Goal: Task Accomplishment & Management: Manage account settings

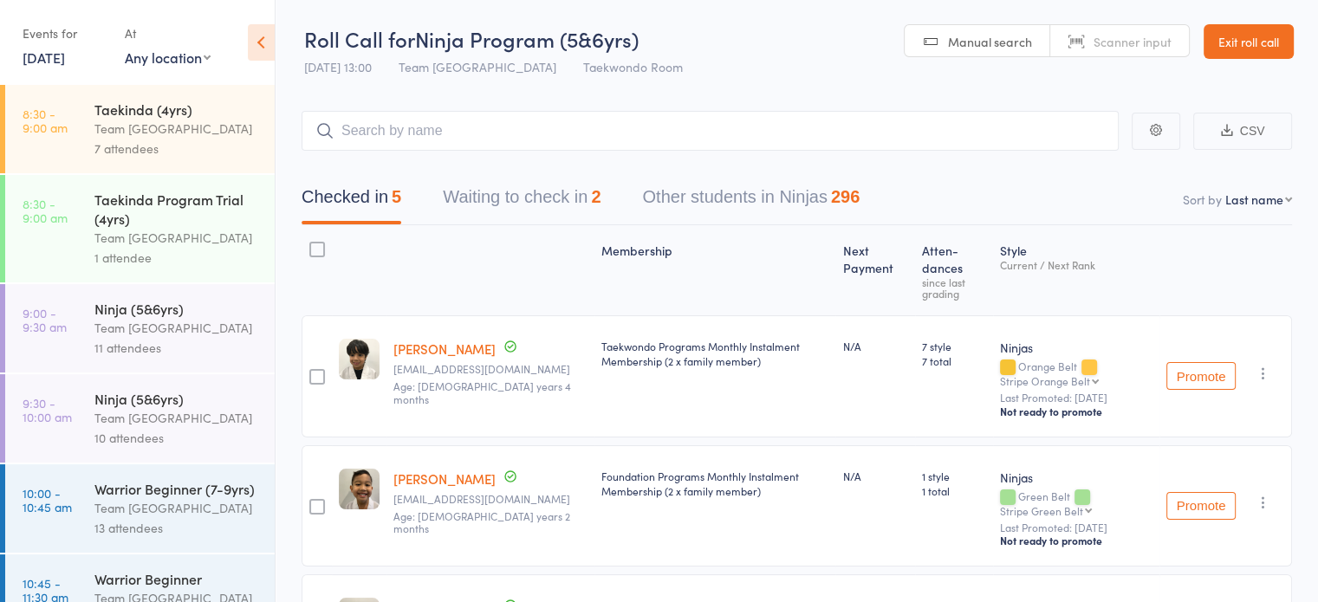
click at [260, 44] on icon at bounding box center [261, 42] width 27 height 36
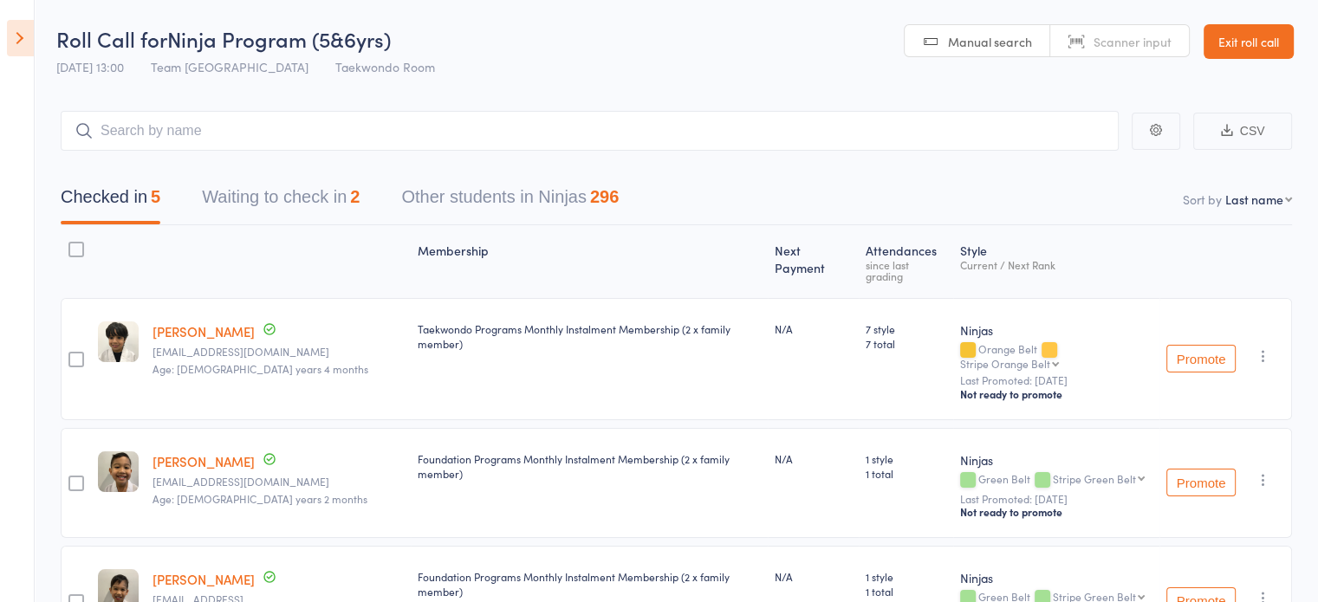
drag, startPoint x: 1223, startPoint y: 41, endPoint x: 1181, endPoint y: 54, distance: 43.6
click at [1223, 43] on link "Exit roll call" at bounding box center [1249, 41] width 90 height 35
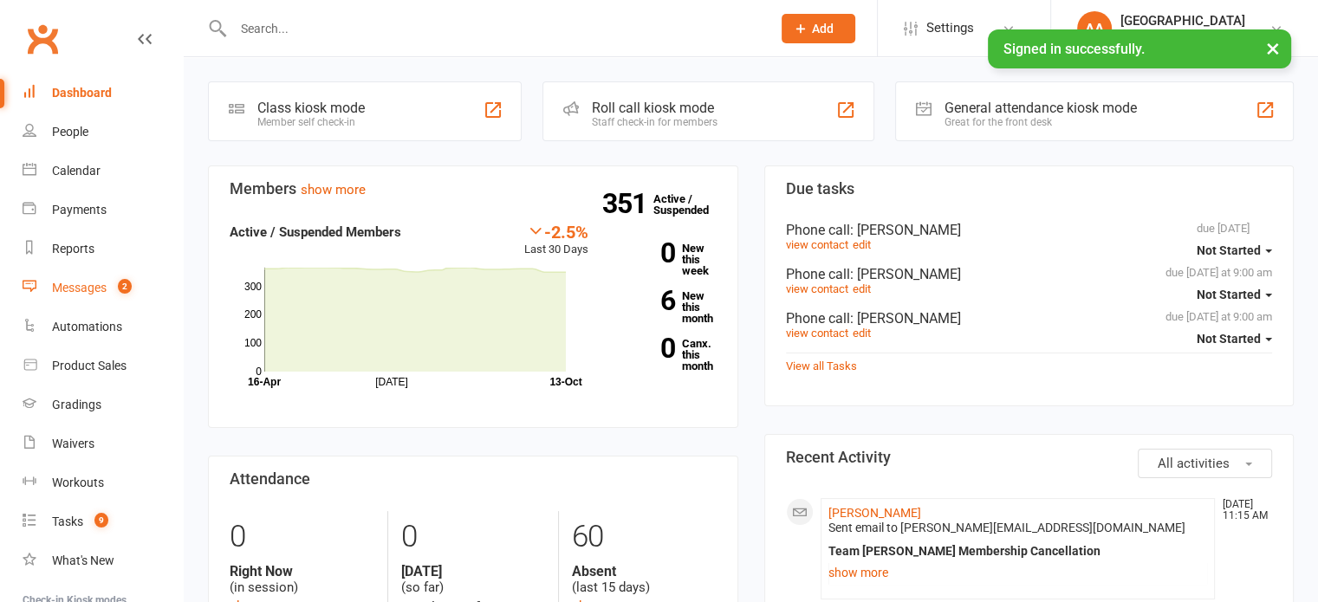
click at [87, 292] on div "Messages" at bounding box center [79, 288] width 55 height 14
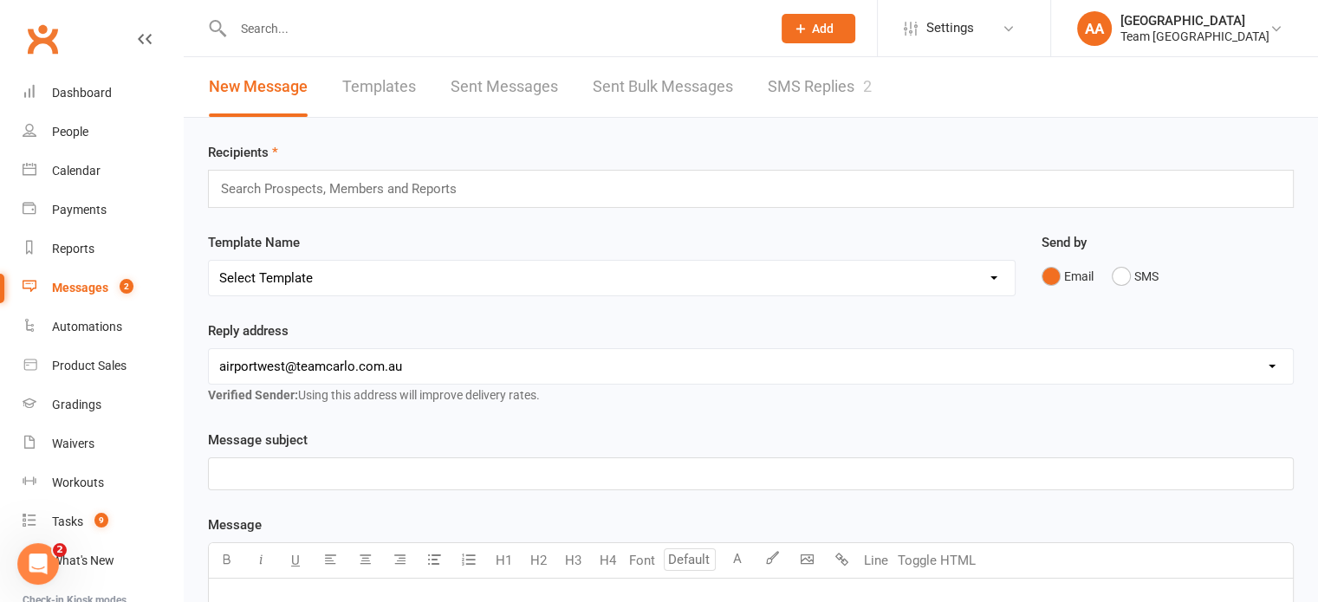
click at [797, 90] on link "SMS Replies 2" at bounding box center [820, 87] width 104 height 60
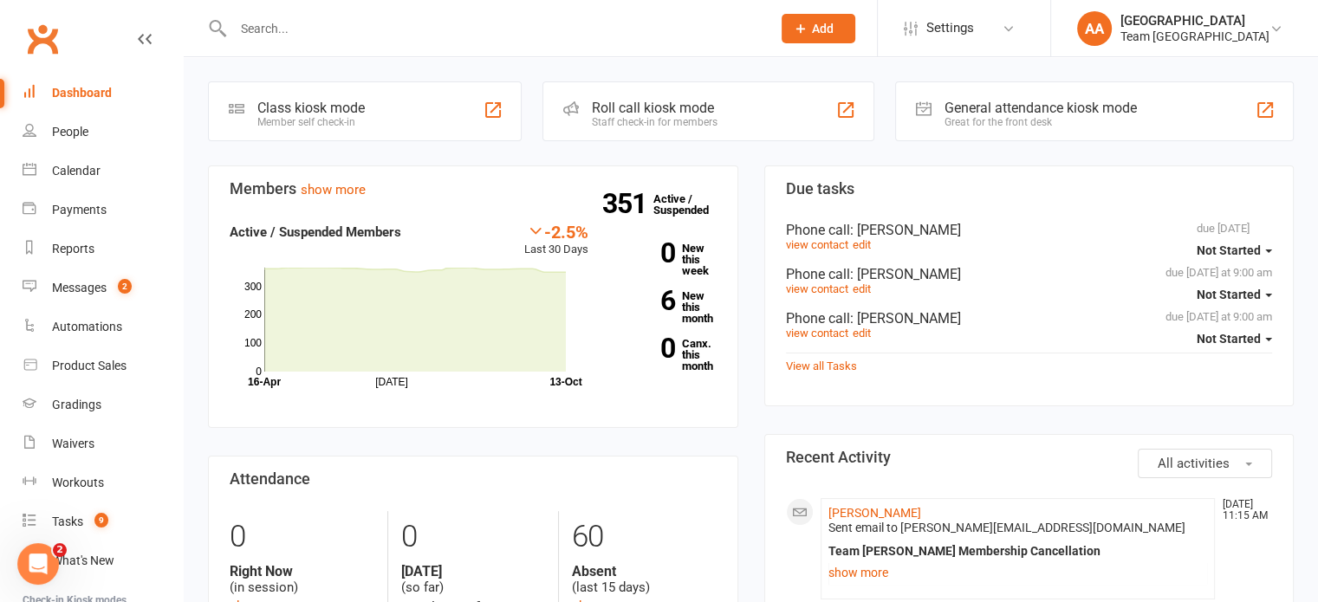
click at [333, 44] on div at bounding box center [483, 28] width 551 height 56
click at [280, 39] on input "text" at bounding box center [493, 28] width 531 height 24
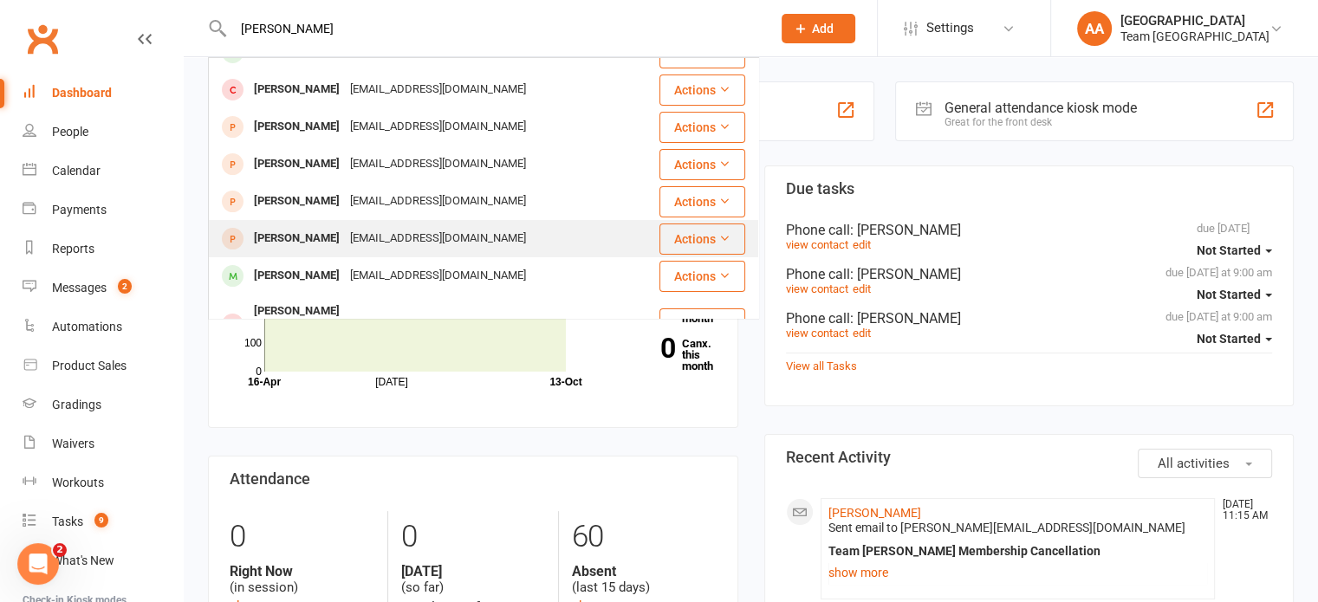
scroll to position [260, 0]
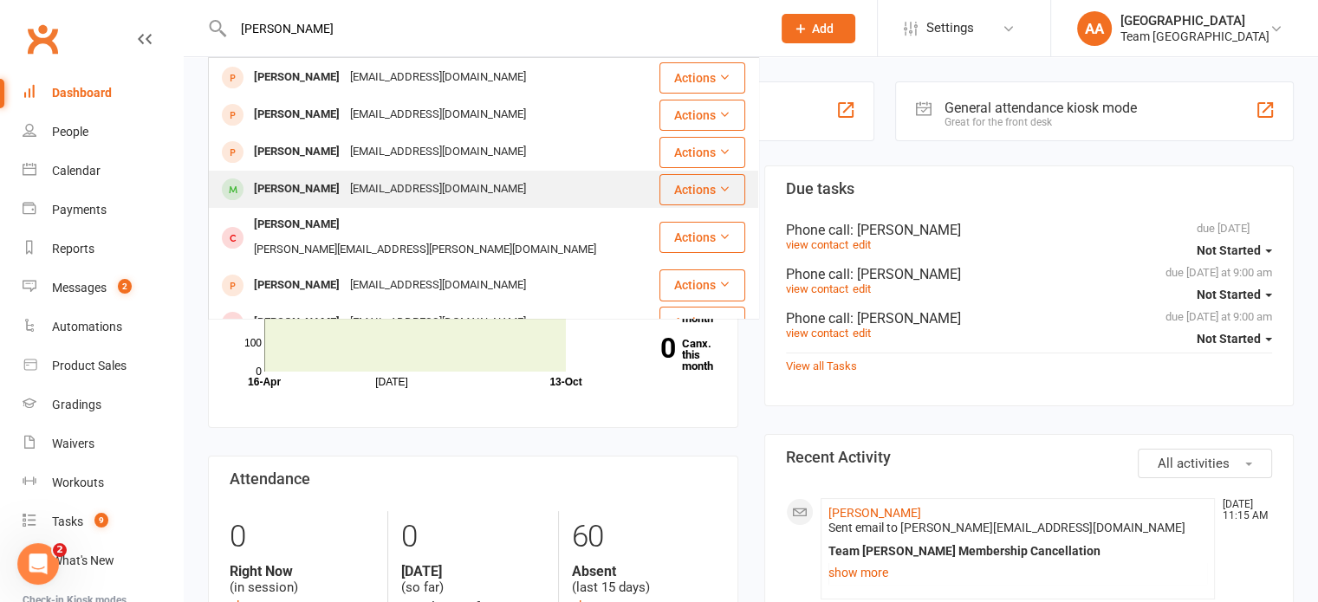
type input "adam"
click at [345, 193] on div "Aayesha22husain@yahoo.com.au" at bounding box center [438, 189] width 186 height 25
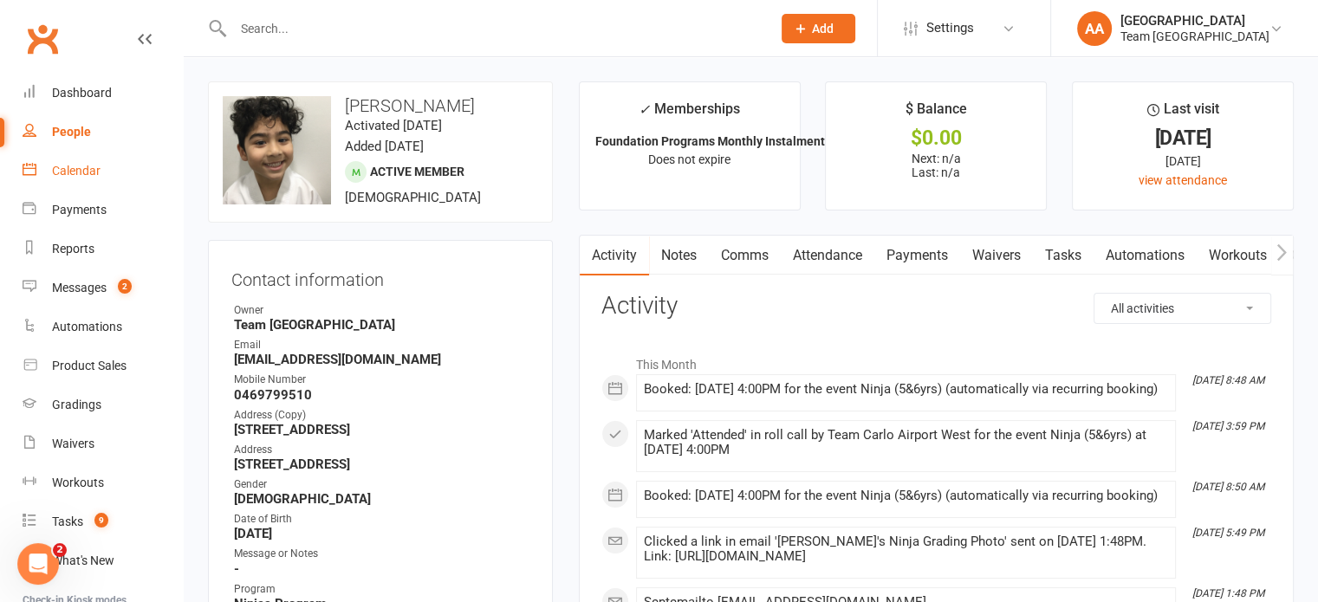
click at [70, 164] on div "Calendar" at bounding box center [76, 171] width 49 height 14
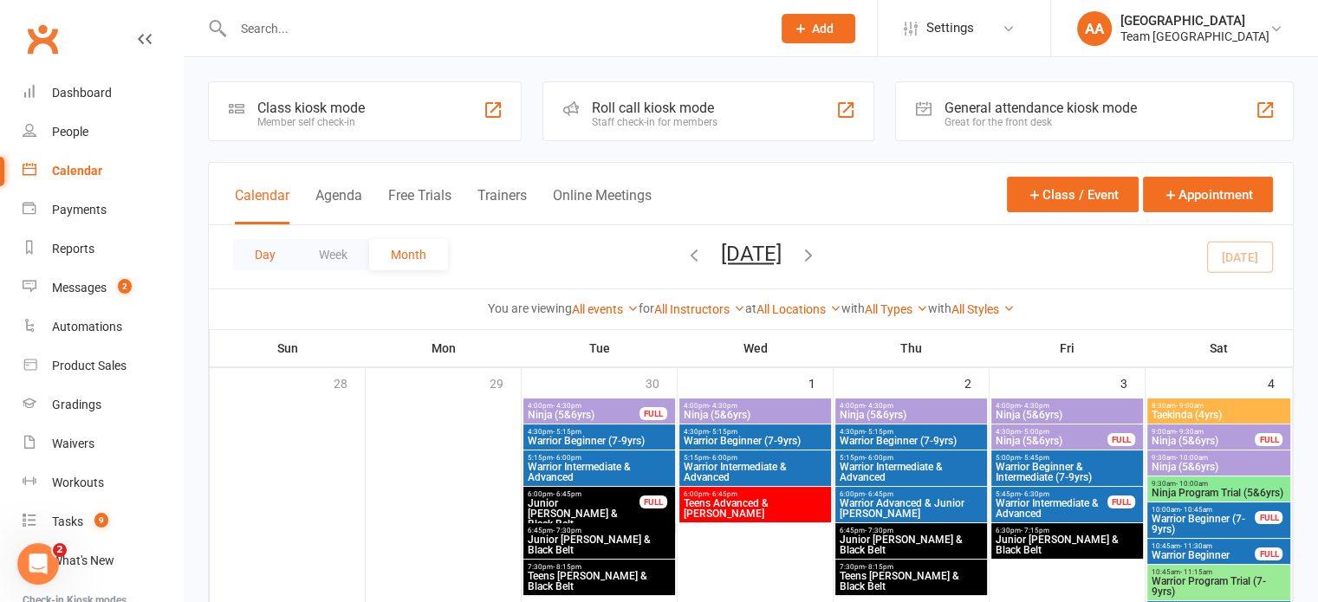
click at [271, 251] on button "Day" at bounding box center [265, 254] width 64 height 31
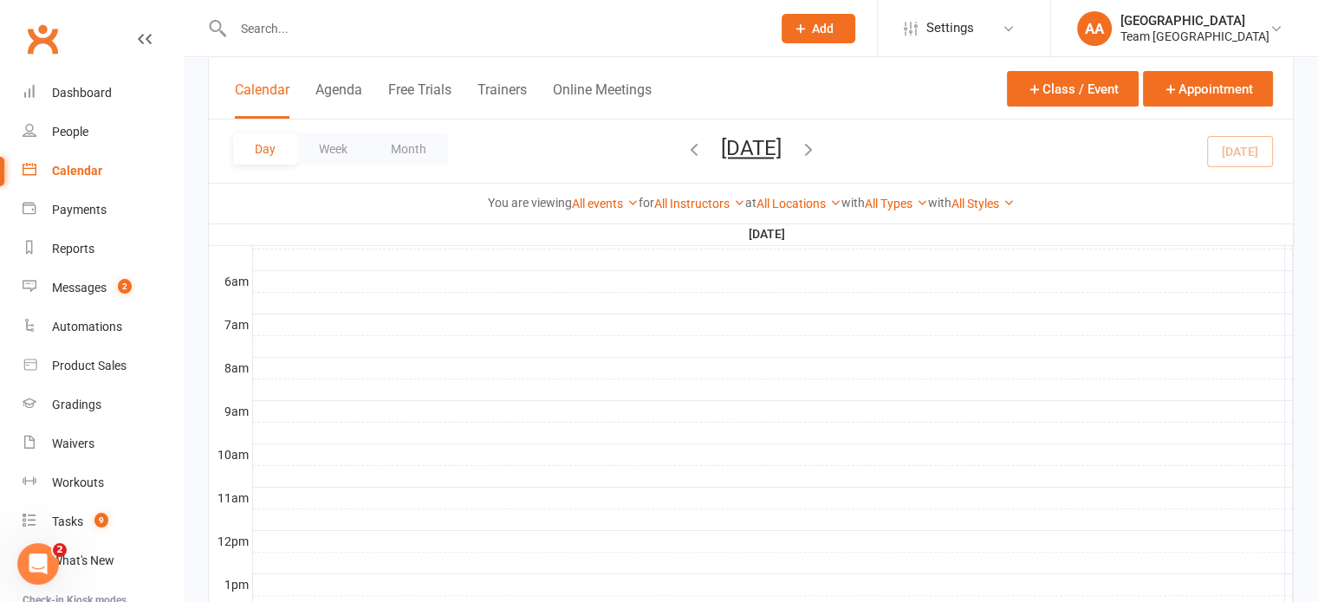
scroll to position [347, 0]
click at [763, 147] on button "Monday, Oct 13, 2025" at bounding box center [751, 148] width 61 height 24
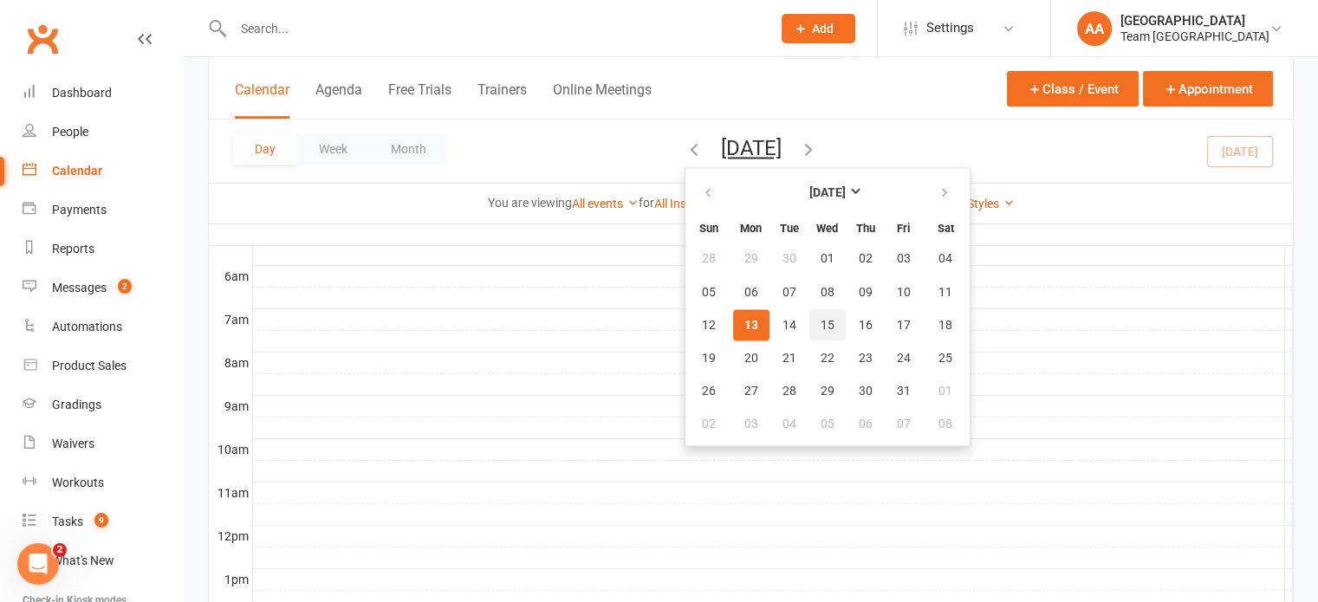
click at [810, 316] on button "15" at bounding box center [828, 324] width 36 height 31
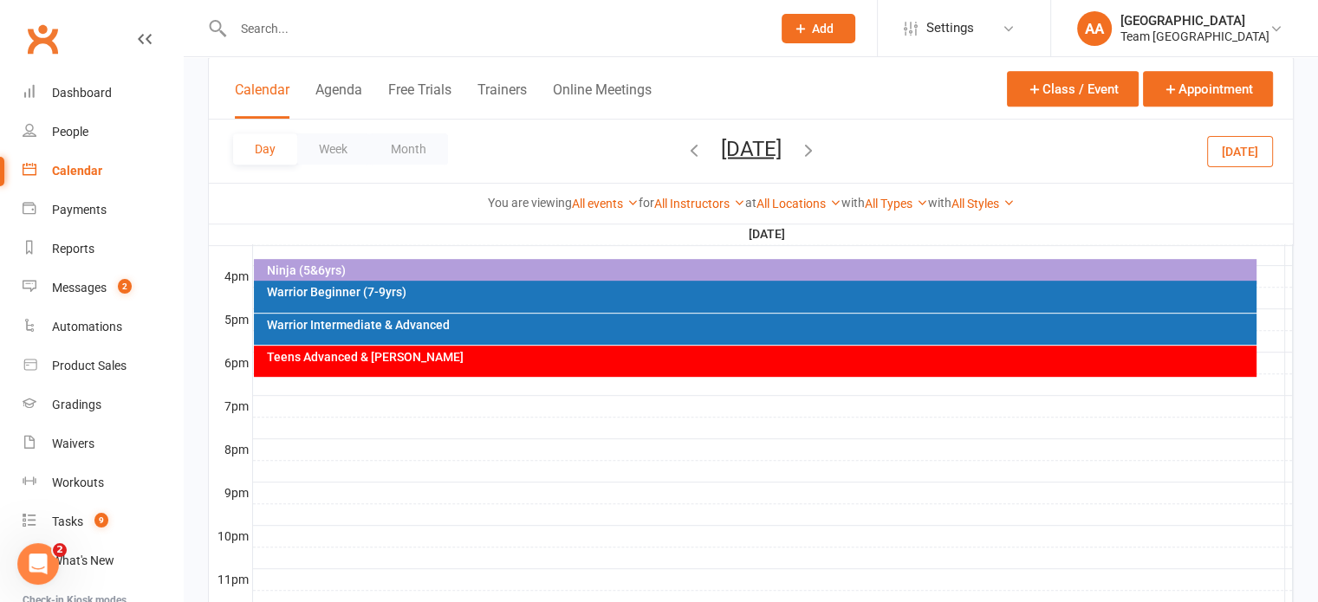
scroll to position [693, 0]
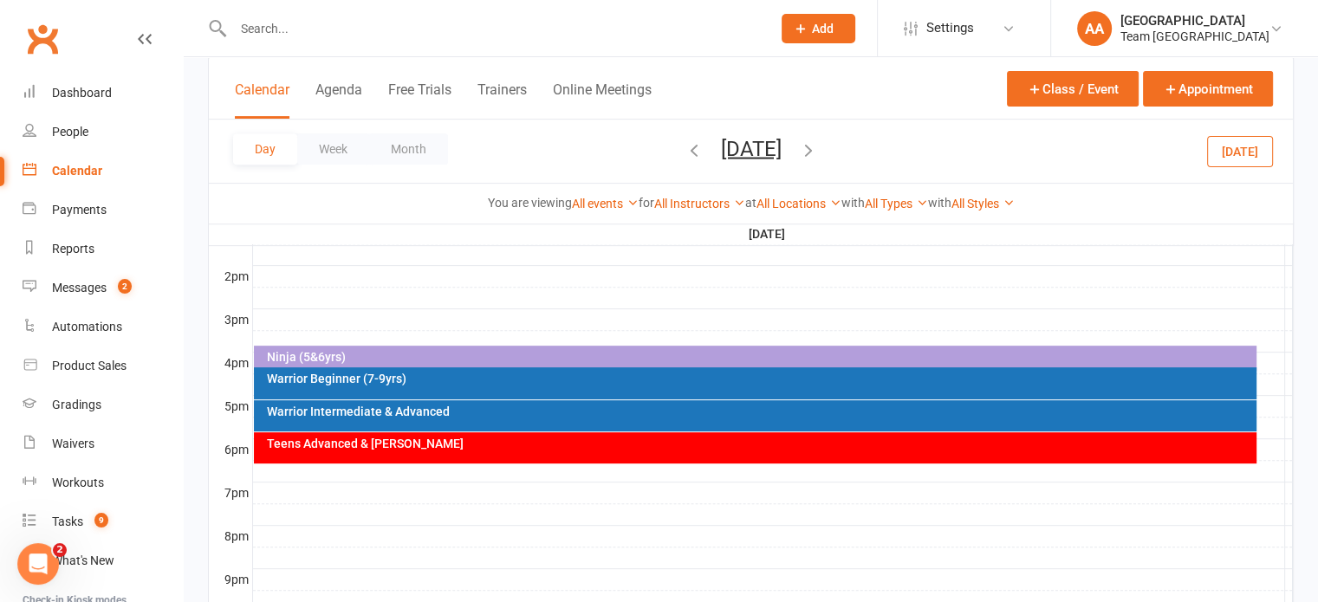
click at [624, 351] on div "Ninja (5&6yrs)" at bounding box center [759, 357] width 987 height 12
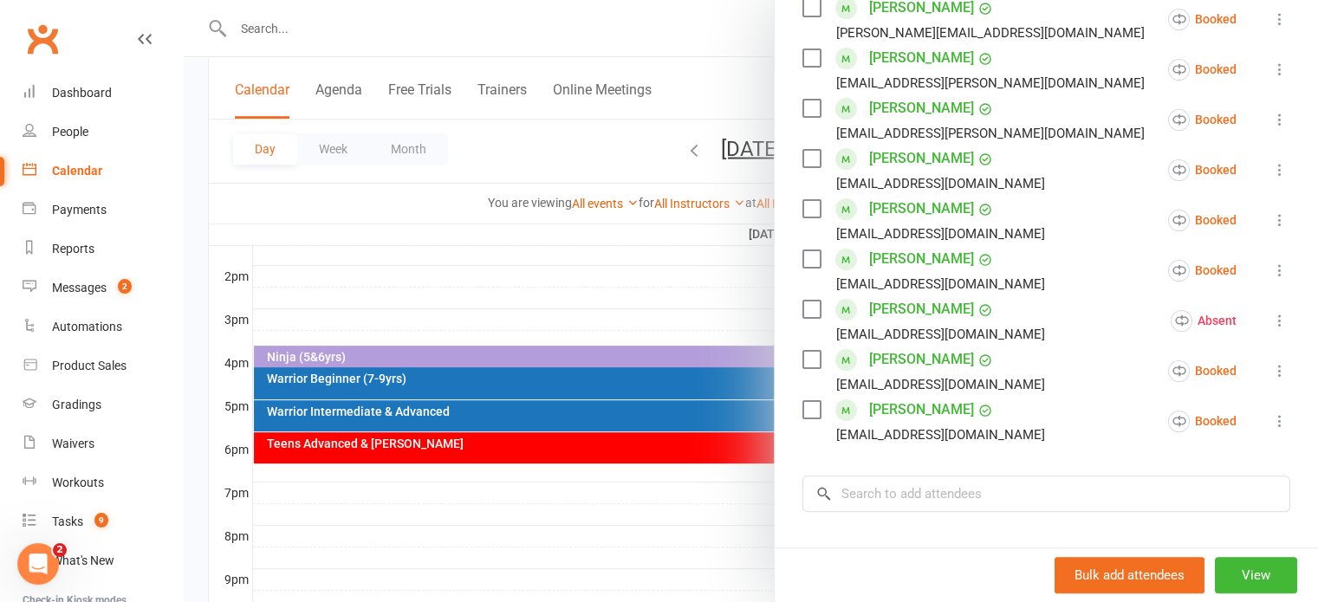
scroll to position [433, 0]
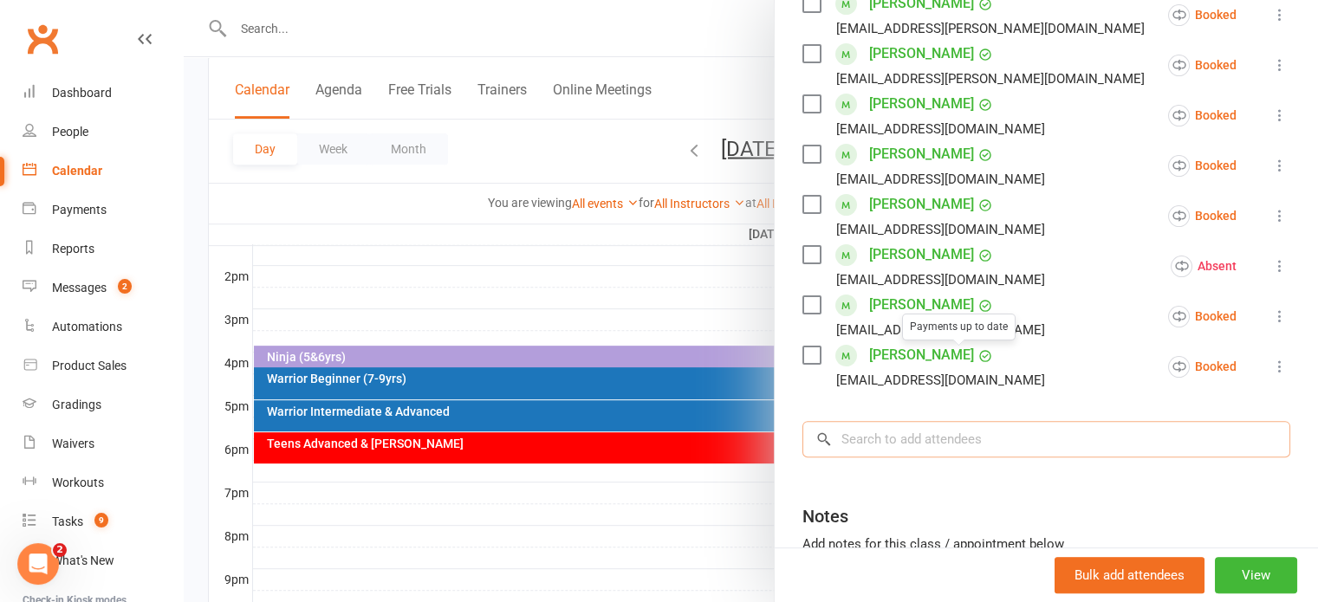
click at [915, 446] on input "search" at bounding box center [1047, 439] width 488 height 36
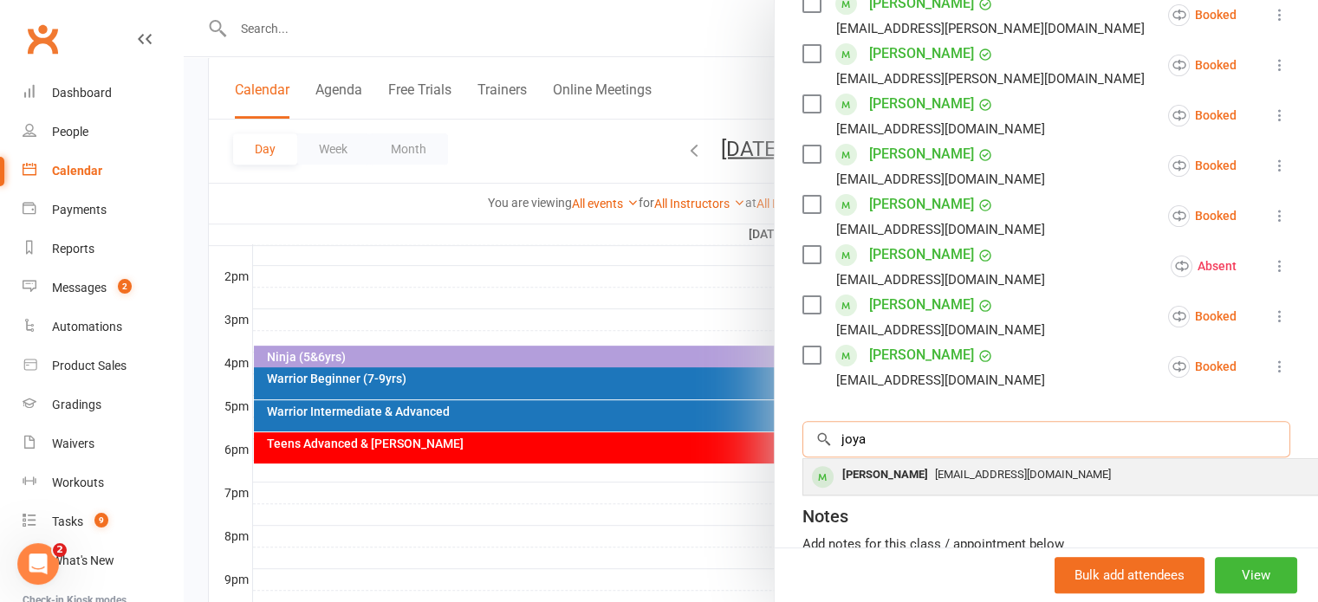
type input "joya"
click at [899, 482] on div "Aayesha22husain@yahoo.com.au" at bounding box center [1062, 475] width 504 height 25
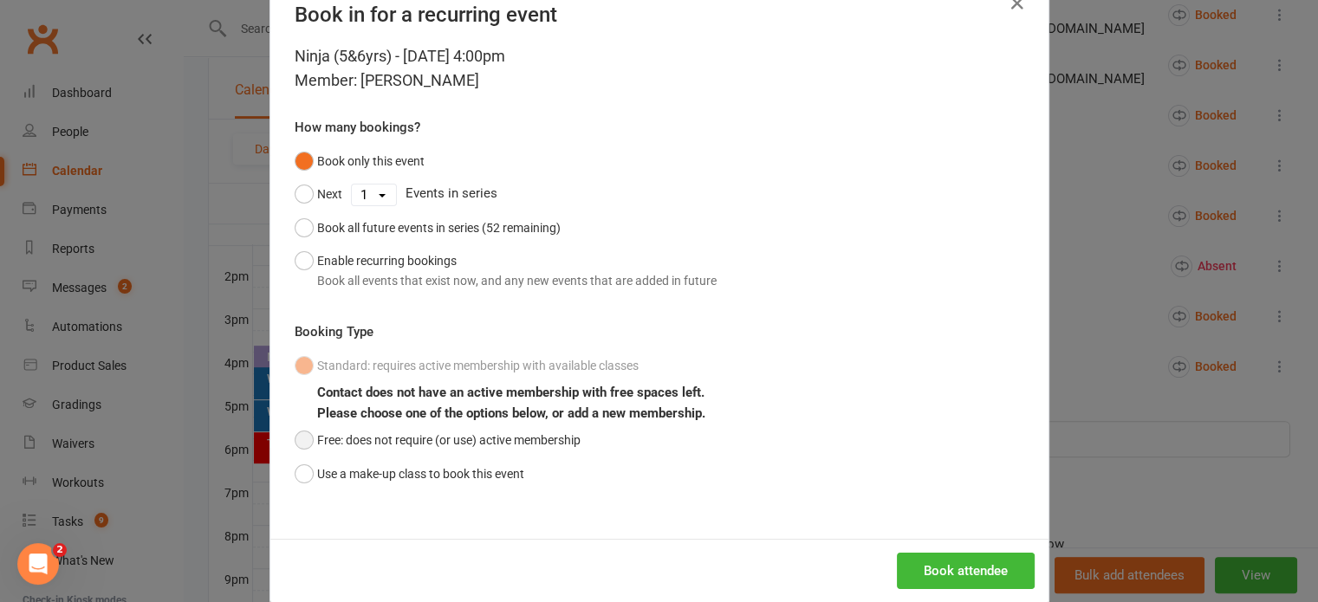
scroll to position [75, 0]
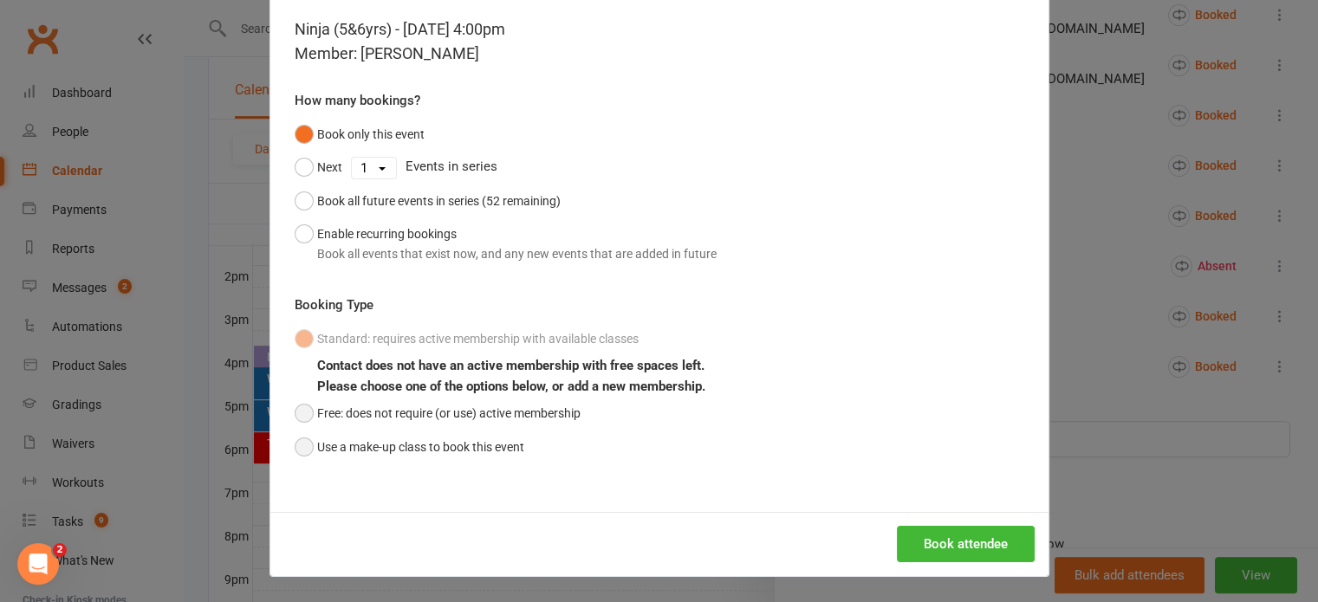
drag, startPoint x: 299, startPoint y: 446, endPoint x: 576, endPoint y: 419, distance: 277.9
click at [302, 446] on button "Use a make-up class to book this event" at bounding box center [410, 447] width 230 height 33
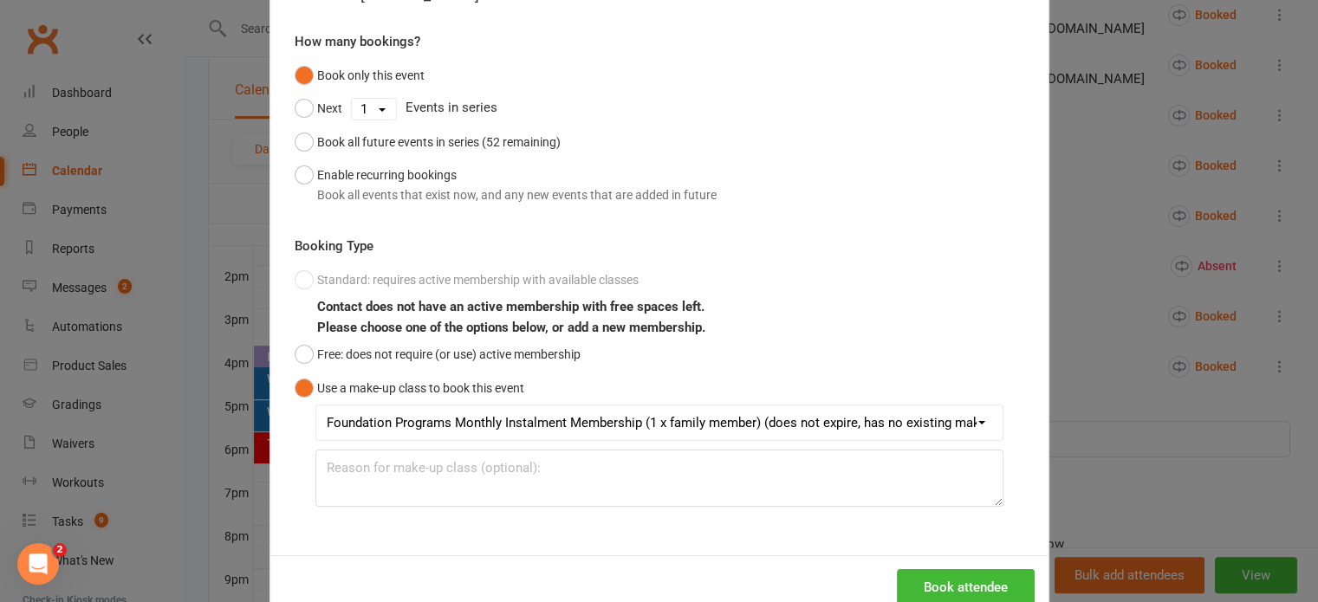
scroll to position [177, 0]
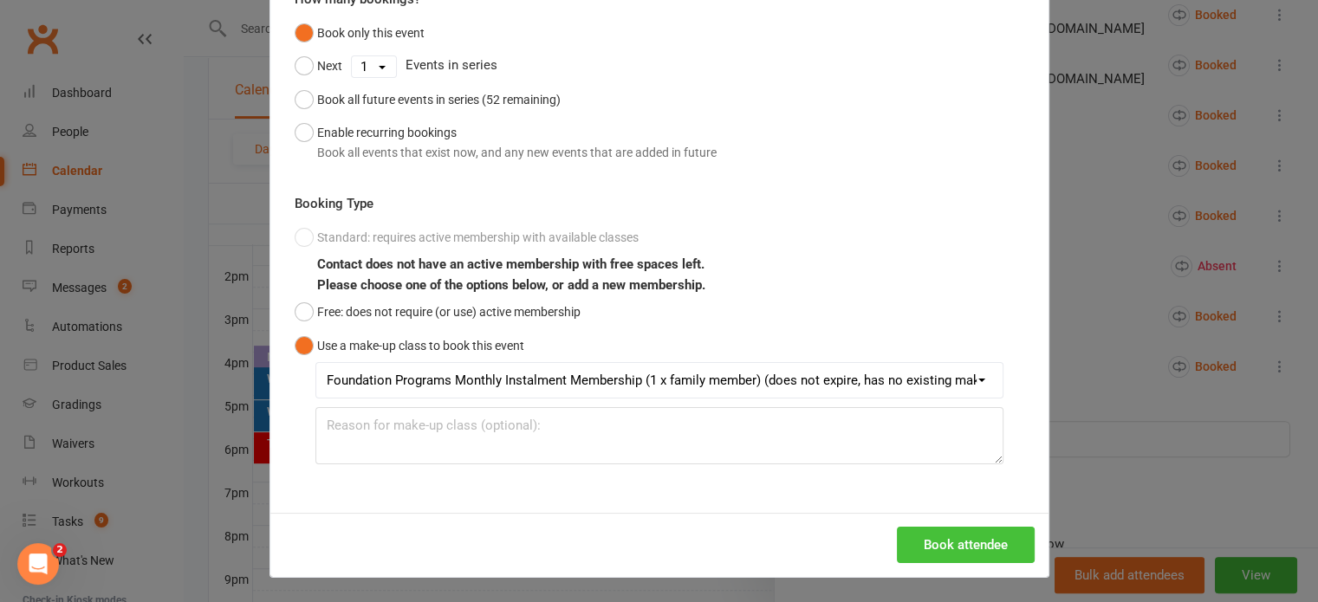
click at [973, 547] on button "Book attendee" at bounding box center [966, 545] width 138 height 36
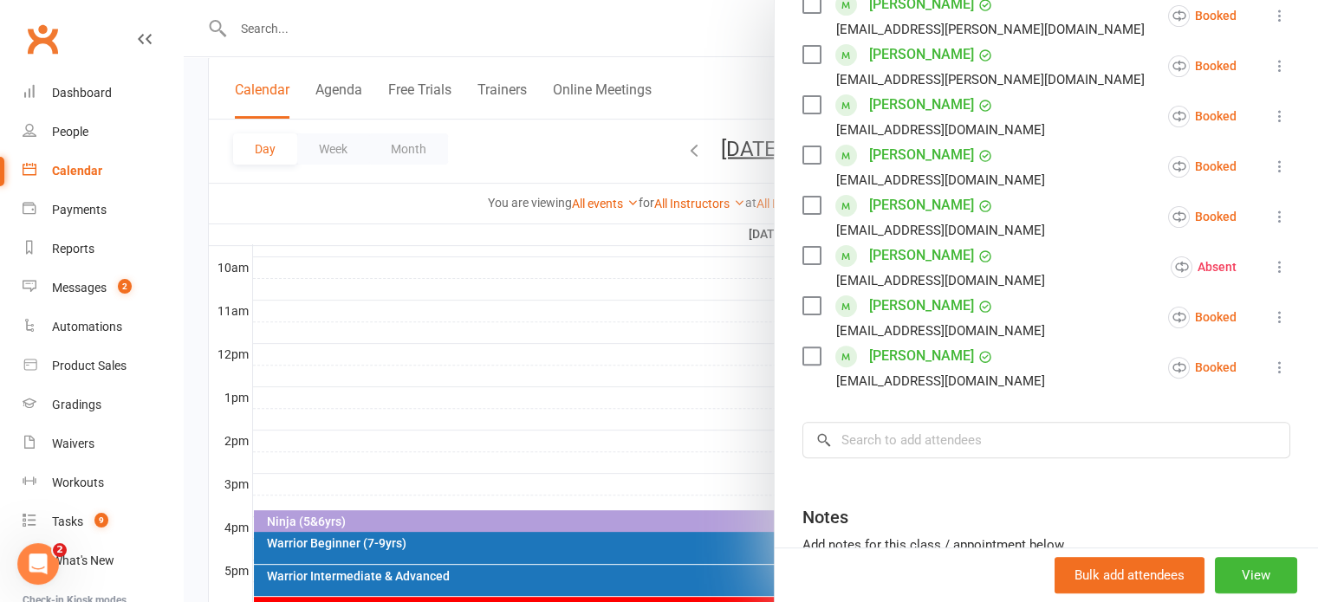
scroll to position [520, 0]
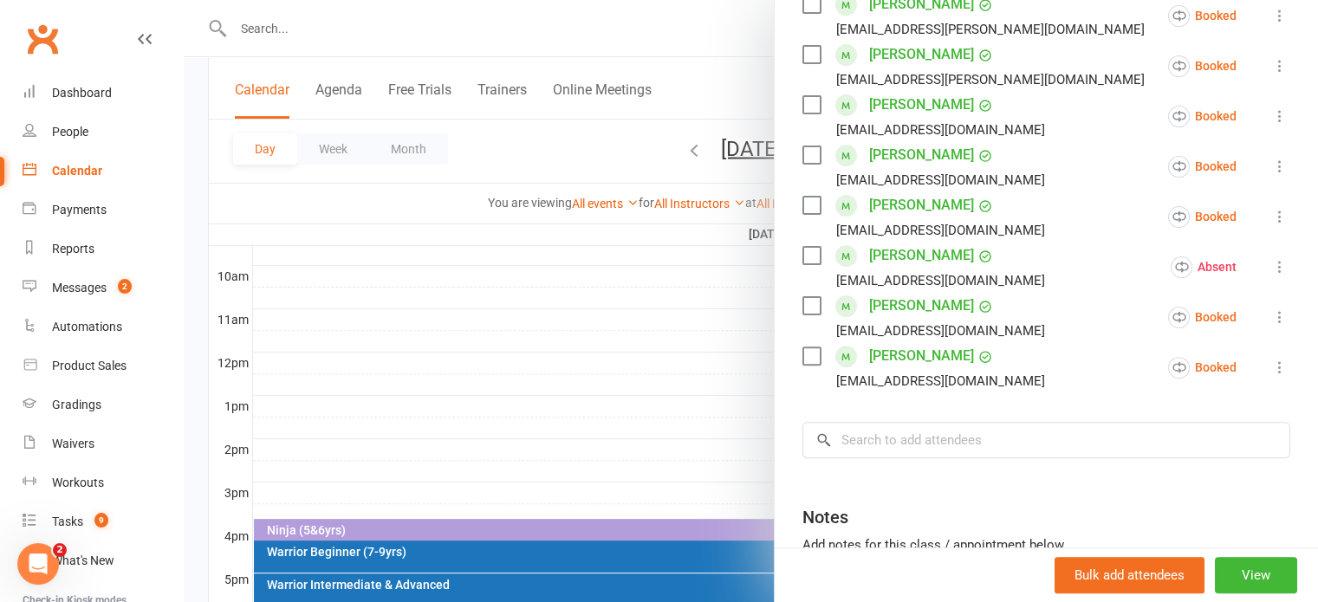
click at [300, 26] on div at bounding box center [751, 301] width 1135 height 602
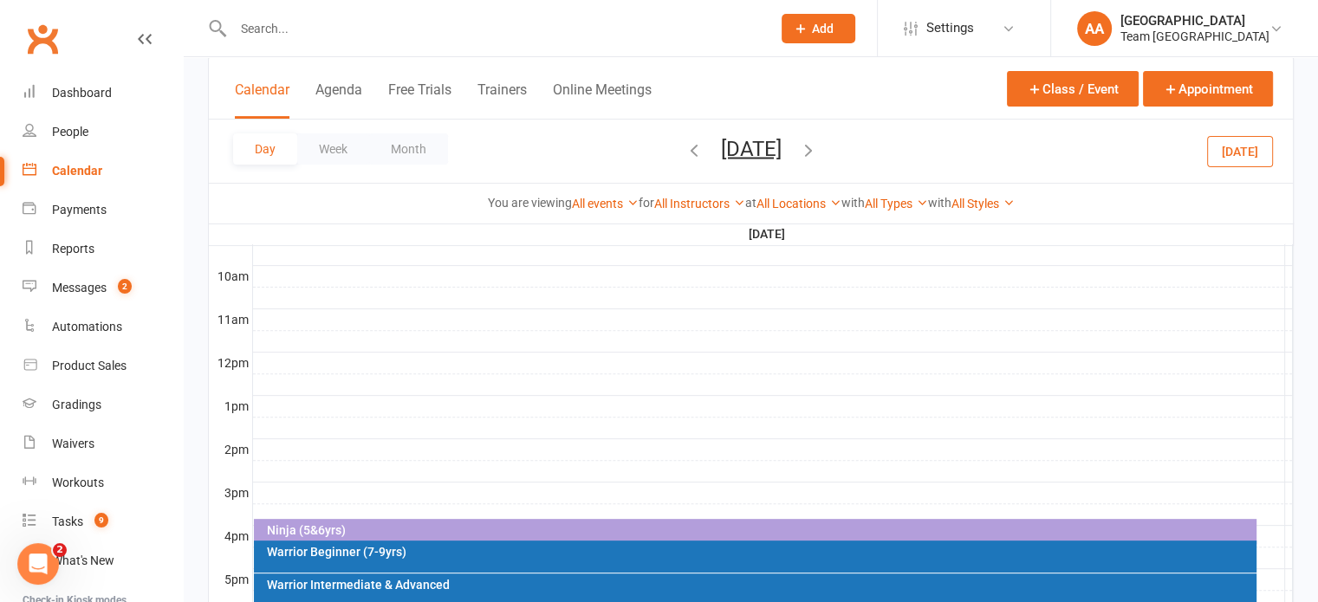
click at [300, 26] on input "text" at bounding box center [493, 28] width 531 height 24
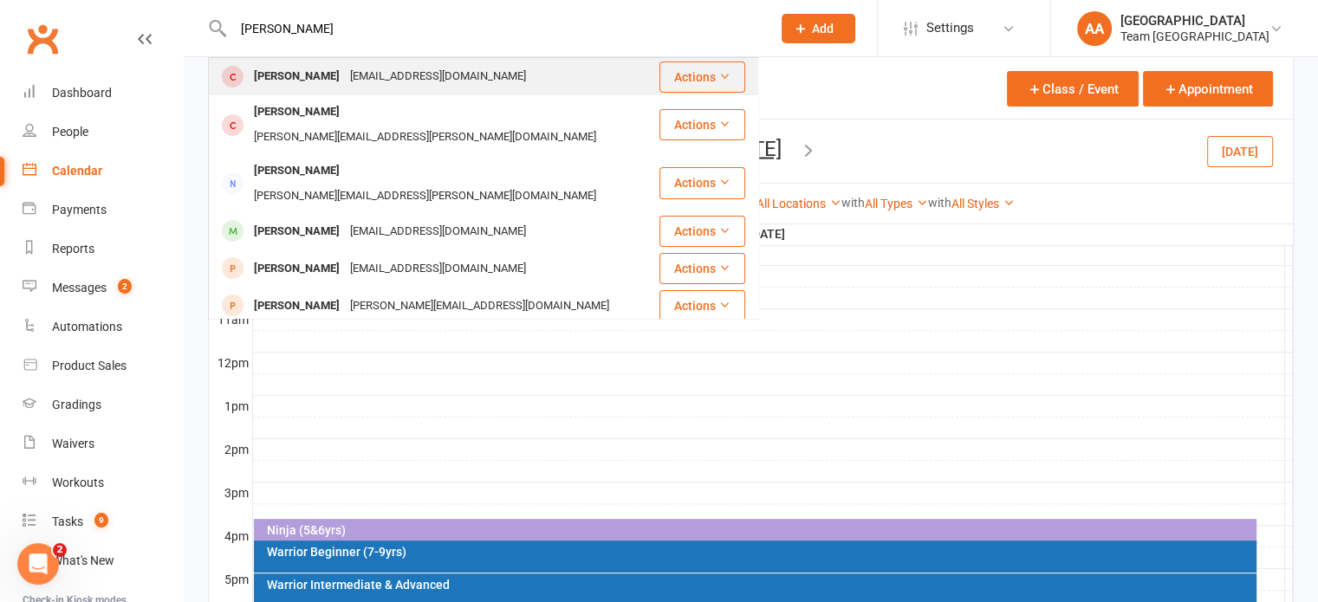
type input "leilani ta"
click at [345, 68] on div "choicelychanly@hotmail.com" at bounding box center [438, 76] width 186 height 25
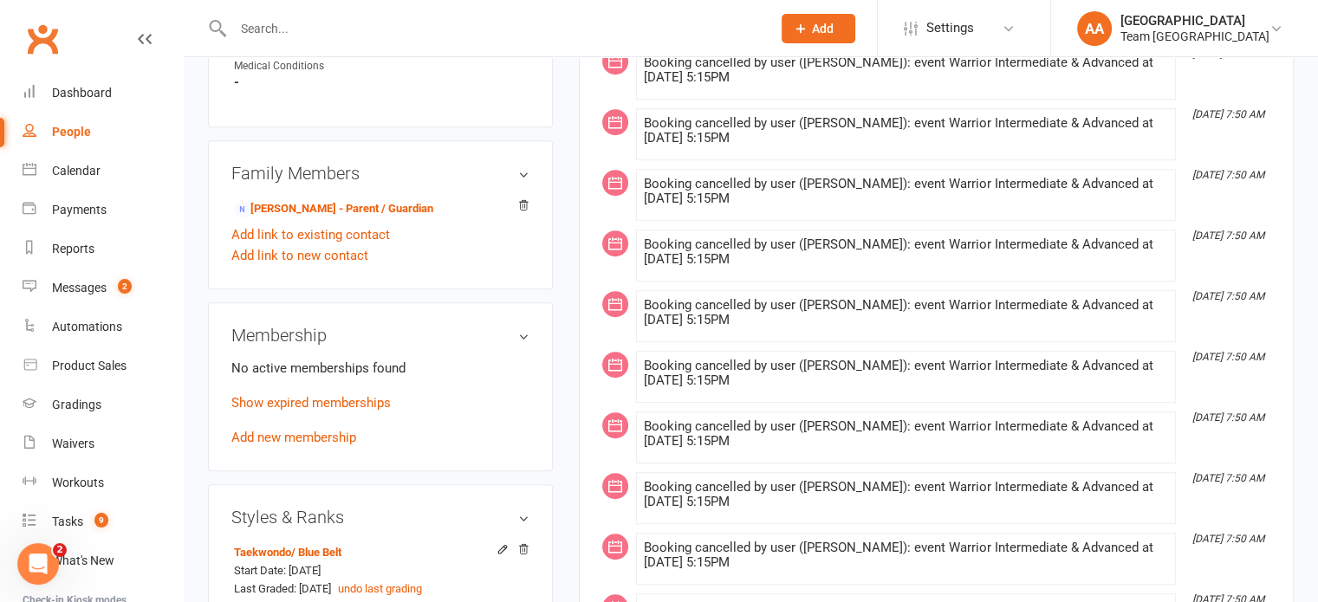
scroll to position [953, 0]
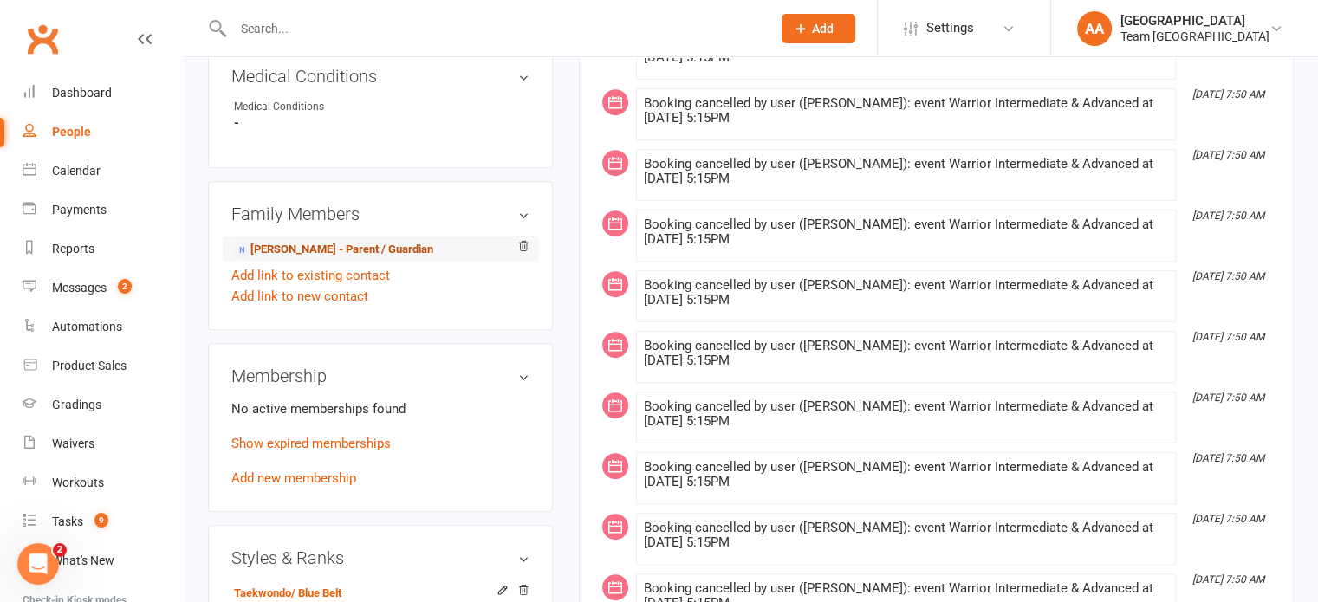
click at [314, 259] on link "Chantele Tanios - Parent / Guardian" at bounding box center [333, 250] width 199 height 18
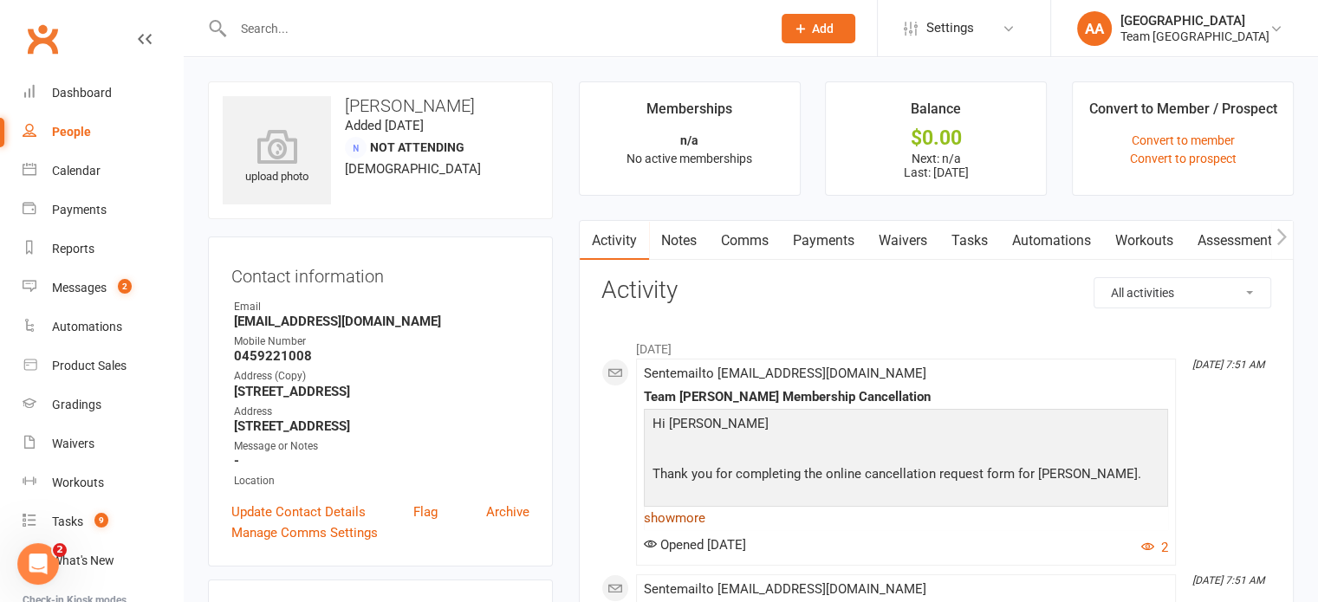
click at [677, 510] on link "show more" at bounding box center [906, 518] width 524 height 24
